Goal: Complete application form: Complete application form

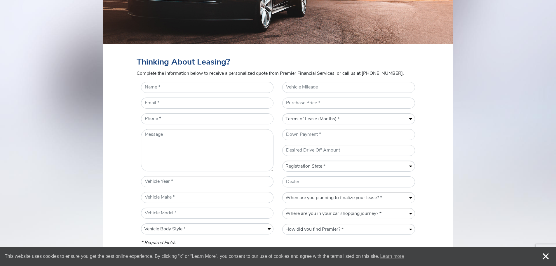
scroll to position [204, 0]
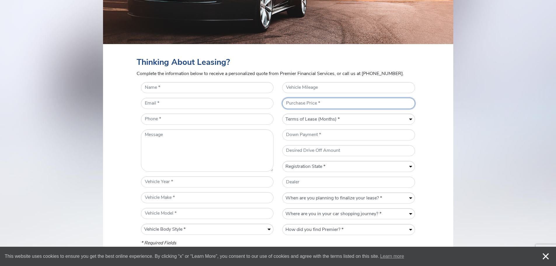
click at [306, 103] on input "* Purchase Price" at bounding box center [348, 103] width 133 height 11
click at [351, 121] on select "Terms of Lease (Months) * 12 24 36 48 60" at bounding box center [348, 119] width 132 height 11
select select "24"
click at [282, 121] on select "Terms of Lease (Months) * 12 24 36 48 60" at bounding box center [348, 119] width 132 height 11
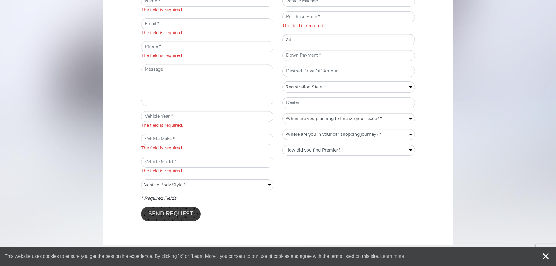
scroll to position [292, 0]
click at [209, 189] on div "Vehicle Body Style * Convertible Coupe Sedan SUV" at bounding box center [207, 183] width 133 height 11
click at [268, 185] on select "Vehicle Body Style * Convertible Coupe Sedan SUV" at bounding box center [207, 183] width 132 height 11
select select "Coupe"
click at [141, 178] on select "Vehicle Body Style * Convertible Coupe Sedan SUV" at bounding box center [207, 183] width 132 height 11
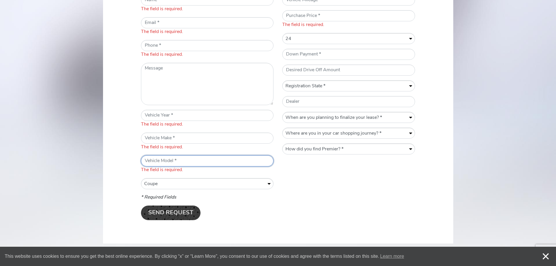
click at [227, 159] on input "* Vehicle Model" at bounding box center [207, 160] width 133 height 11
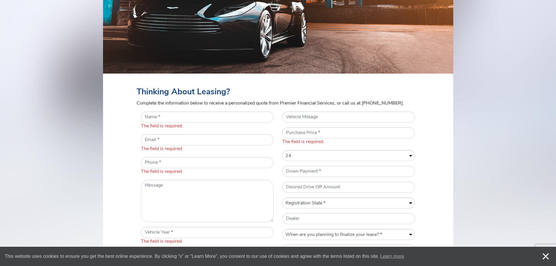
scroll to position [175, 0]
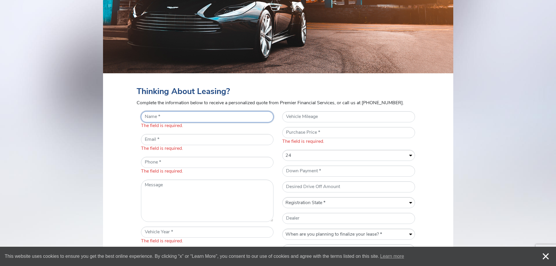
click at [205, 116] on input "* Name" at bounding box center [207, 116] width 133 height 11
type input "Diego"
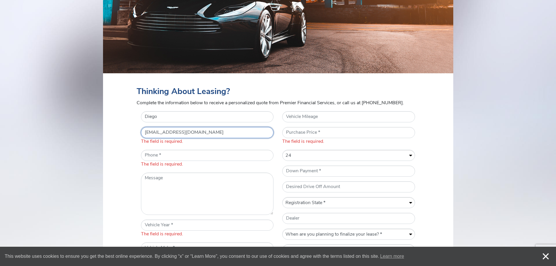
type input "[EMAIL_ADDRESS][DOMAIN_NAME]"
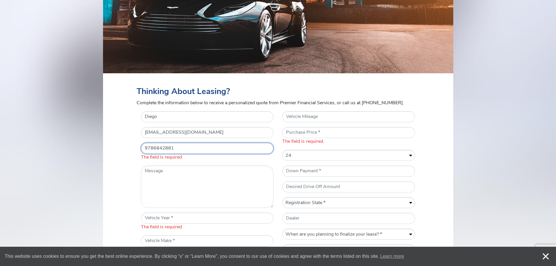
type input "9786842881"
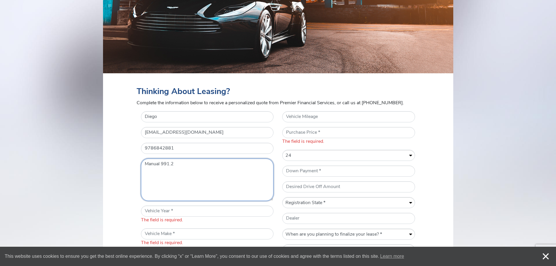
type textarea "Manual 991.2"
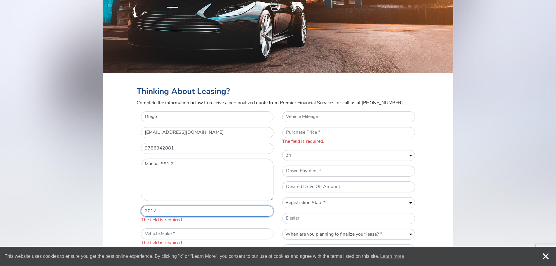
type input "2017"
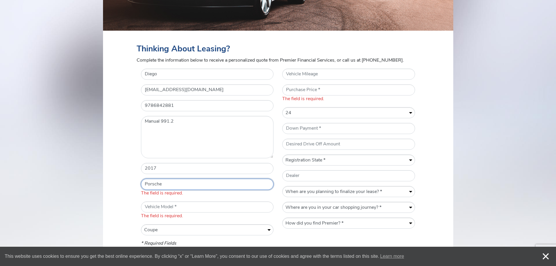
scroll to position [233, 0]
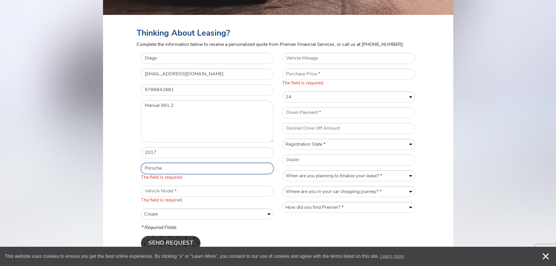
type input "Porsche"
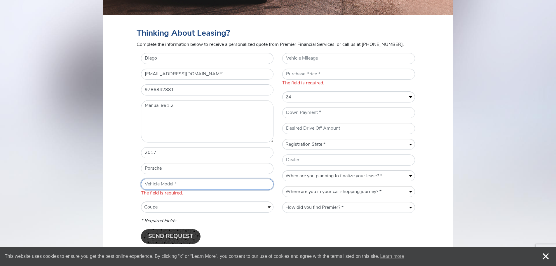
click at [182, 192] on span "The field is required." at bounding box center [207, 188] width 133 height 18
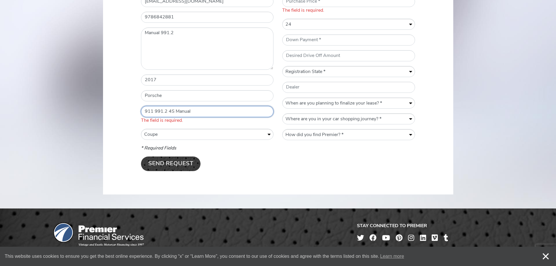
scroll to position [263, 0]
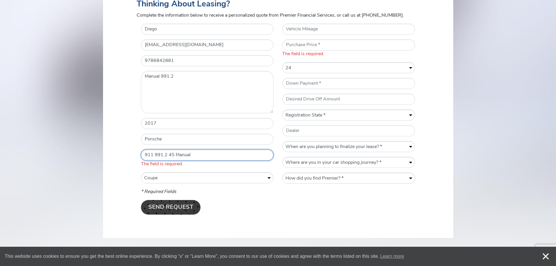
type input "911 991.2 4S Manual"
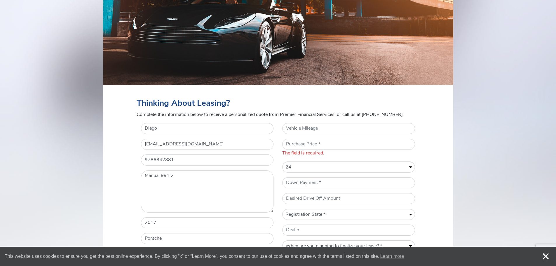
scroll to position [146, 0]
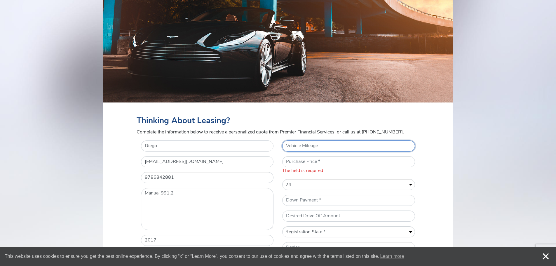
click at [311, 149] on input "Vehicle Mileage" at bounding box center [348, 145] width 133 height 11
type input "25000"
click at [369, 162] on input "* Purchase Price" at bounding box center [348, 161] width 133 height 11
type input "115000"
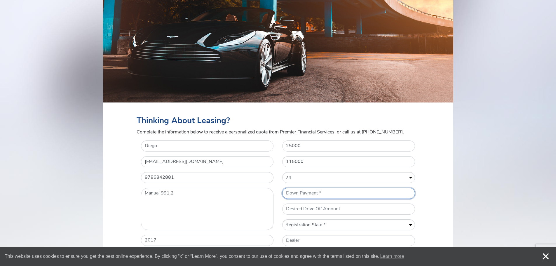
click at [327, 190] on input "* Down Payment" at bounding box center [348, 193] width 133 height 11
type input "30000"
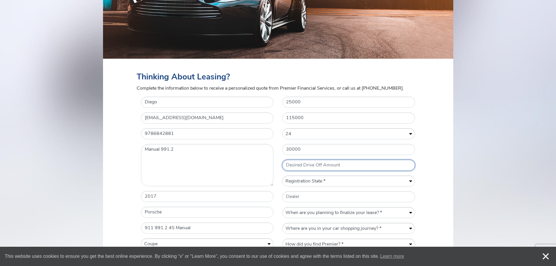
scroll to position [204, 0]
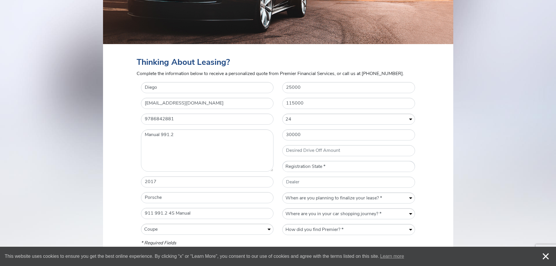
click at [331, 168] on select "Registration State * [US_STATE] AK AZ AR CA CO [GEOGRAPHIC_DATA] [GEOGRAPHIC_DA…" at bounding box center [348, 166] width 132 height 11
select select "PA"
click at [282, 161] on select "Registration State * [US_STATE] AK AZ AR CA CO [GEOGRAPHIC_DATA] [GEOGRAPHIC_DA…" at bounding box center [348, 166] width 132 height 11
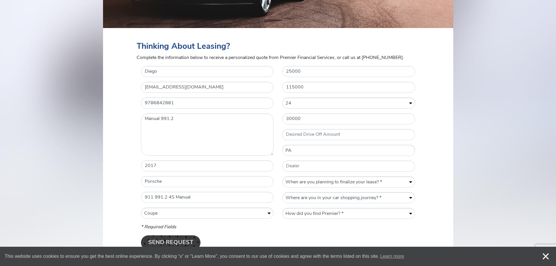
scroll to position [233, 0]
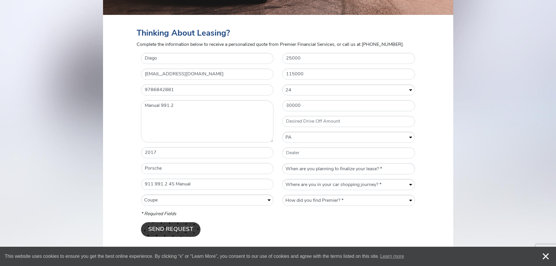
click at [403, 168] on select "When are you planning to finalize your lease? * Within a week Within a month [D…" at bounding box center [348, 168] width 132 height 11
select select "Within a week"
click at [282, 163] on select "When are you planning to finalize your lease? * Within a week Within a month [D…" at bounding box center [348, 168] width 132 height 11
click at [325, 184] on select "Where are you in your car shopping journey? * Gathering information Actively sh…" at bounding box center [348, 184] width 132 height 11
select select "Actively shopping for a vehicle"
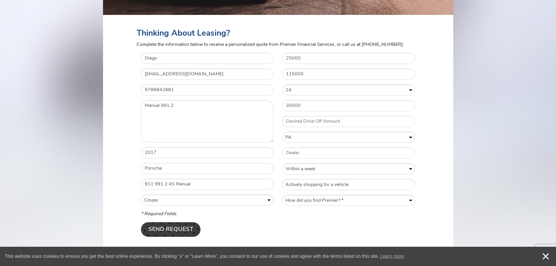
click at [282, 179] on select "Where are you in your car shopping journey? * Gathering information Actively sh…" at bounding box center [348, 184] width 132 height 11
click at [358, 215] on p "* Required Fields" at bounding box center [278, 213] width 274 height 7
click at [354, 200] on select "How did you find Premier? * Previously Quoted Previous Premier Customer VINwiki…" at bounding box center [348, 200] width 132 height 11
select select "VINwiki"
click at [282, 195] on select "How did you find Premier? * Previously Quoted Previous Premier Customer VINwiki…" at bounding box center [348, 200] width 132 height 11
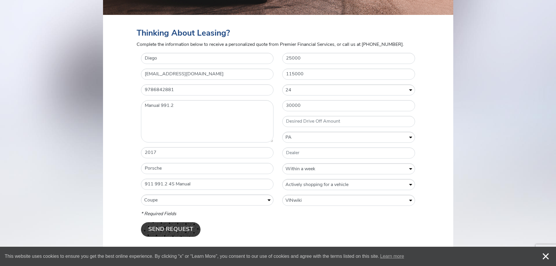
click at [327, 226] on p "Send Request" at bounding box center [278, 229] width 274 height 15
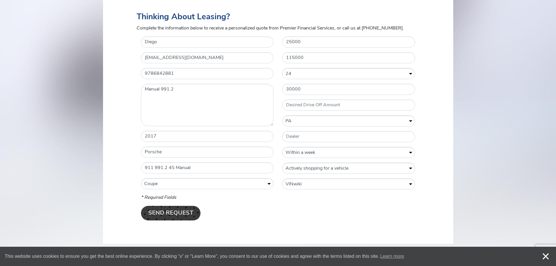
scroll to position [263, 0]
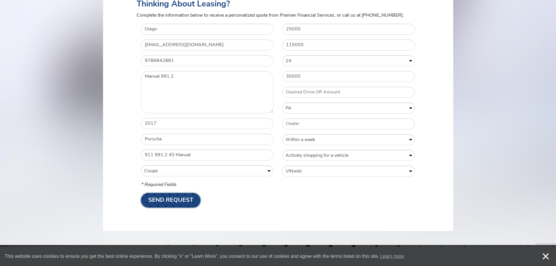
click at [167, 200] on input "Send Request" at bounding box center [171, 200] width 60 height 15
